Goal: Navigation & Orientation: Find specific page/section

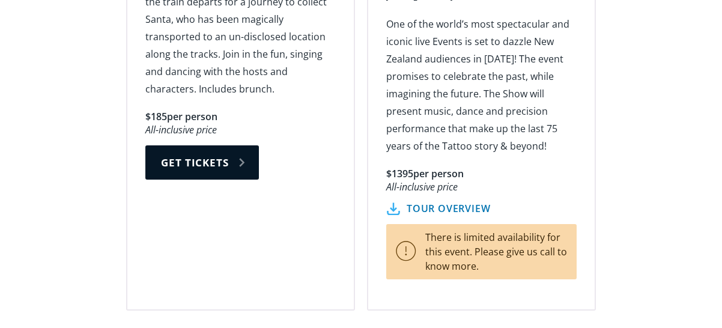
scroll to position [2283, 0]
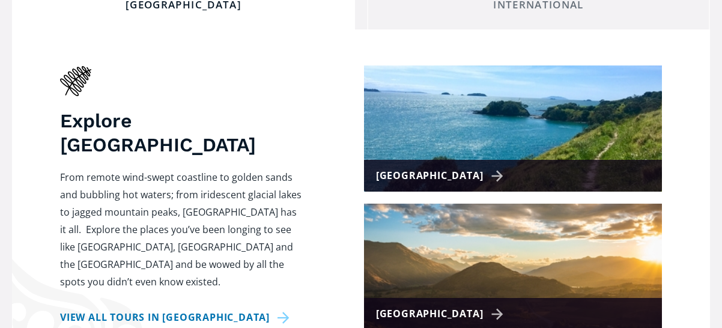
scroll to position [541, 0]
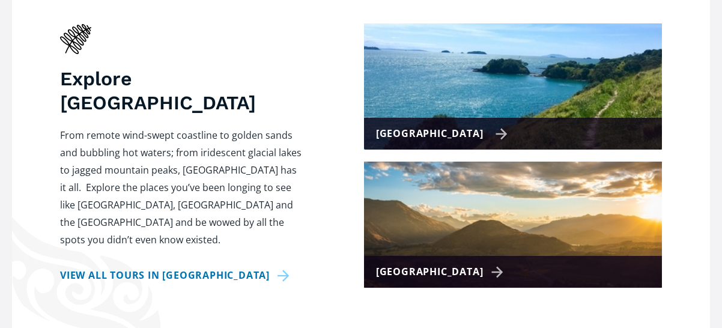
click at [475, 125] on div "[GEOGRAPHIC_DATA]" at bounding box center [442, 133] width 132 height 17
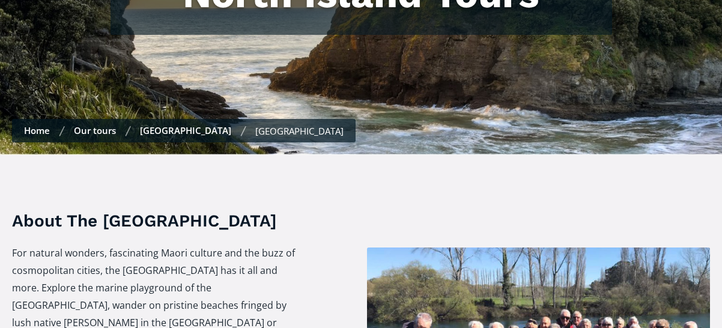
checkbox input "true"
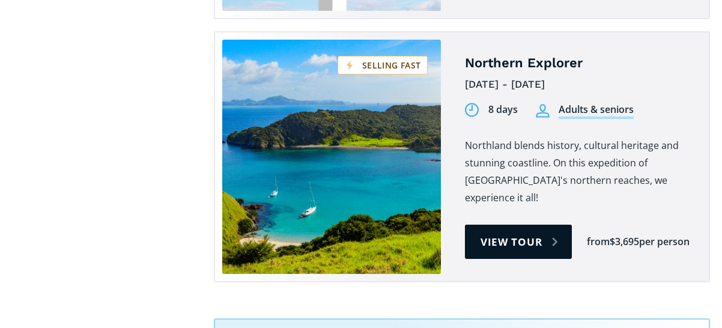
scroll to position [2102, 0]
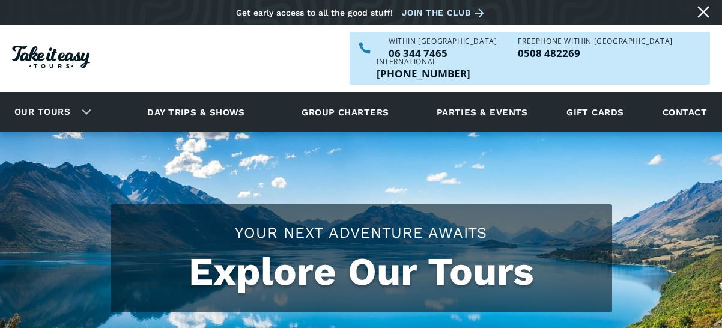
scroll to position [541, 0]
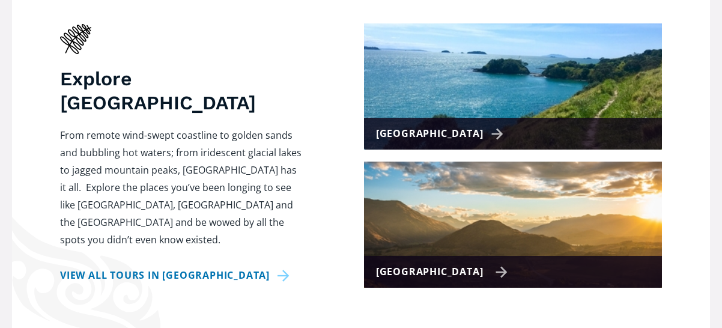
click at [473, 263] on div "[GEOGRAPHIC_DATA]" at bounding box center [442, 271] width 132 height 17
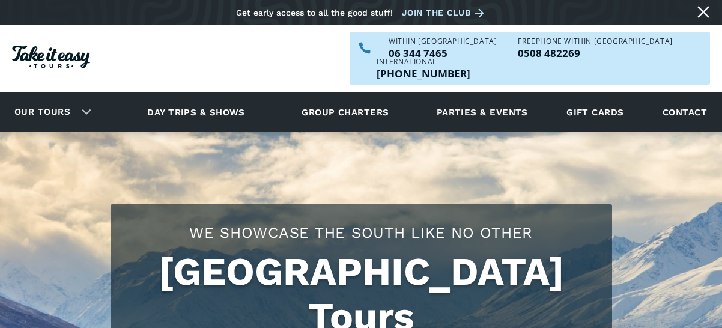
checkbox input "true"
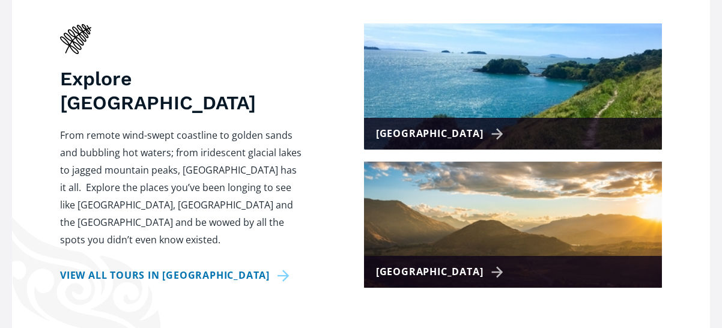
scroll to position [300, 0]
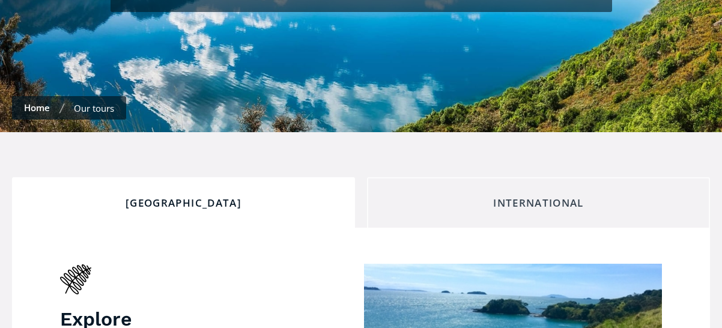
click at [513, 196] on div "International" at bounding box center [538, 202] width 323 height 13
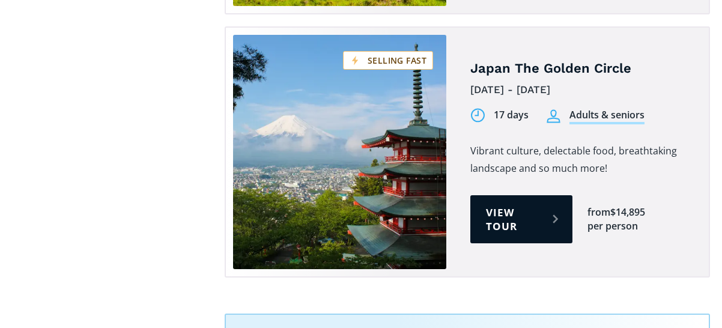
scroll to position [3904, 0]
